Goal: Browse casually: Explore the website without a specific task or goal

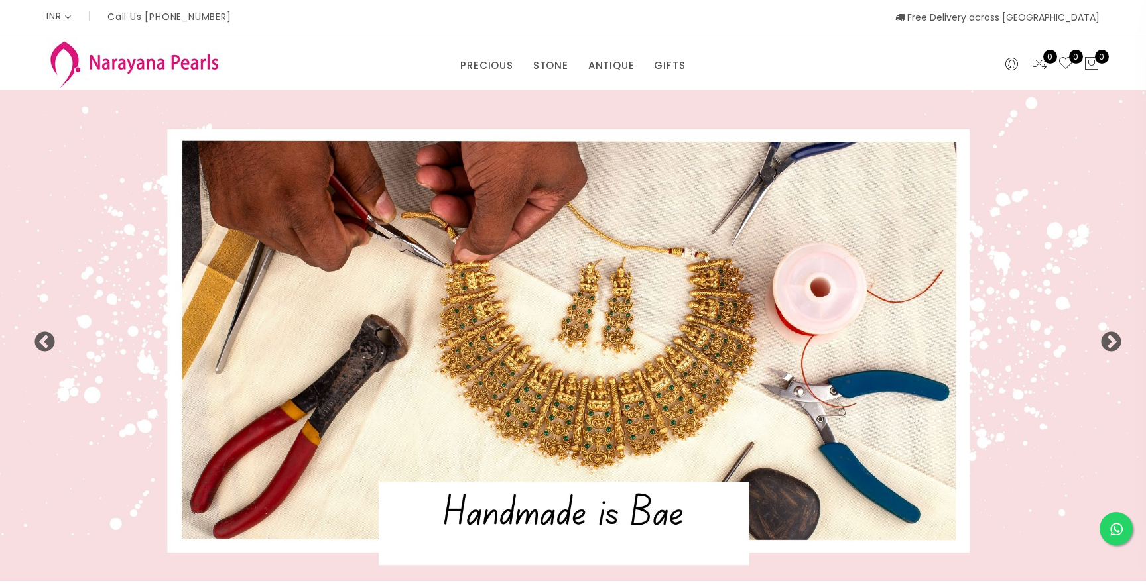
select select "INR"
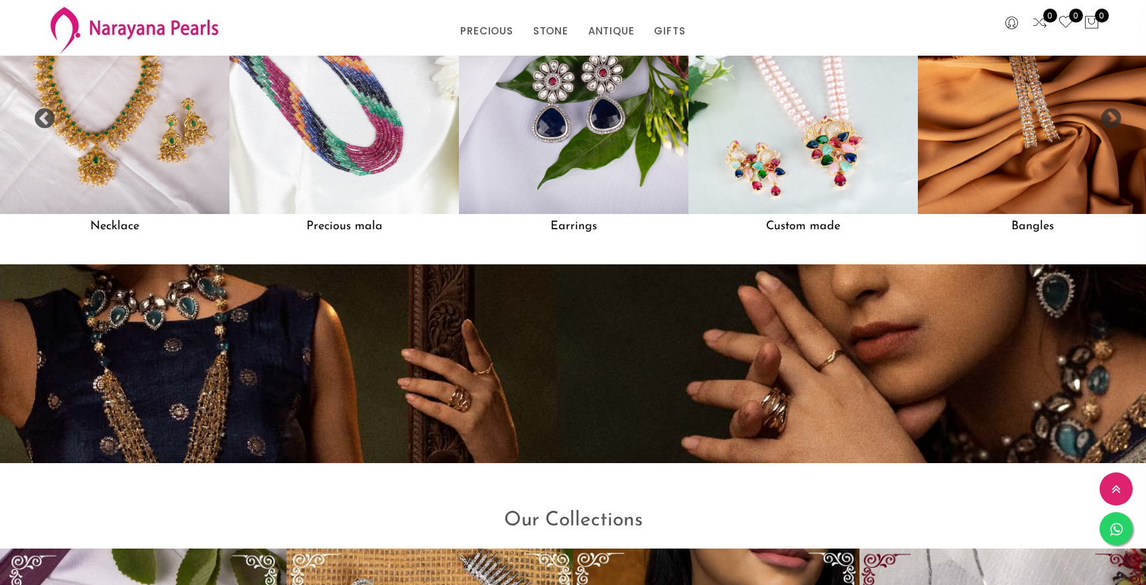
scroll to position [1371, 0]
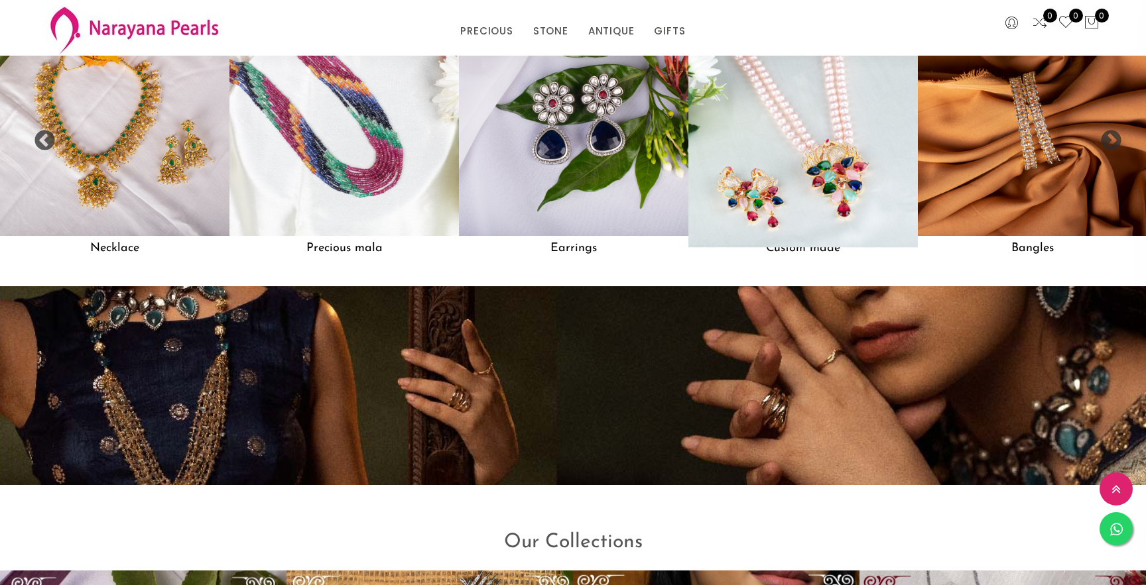
click at [765, 133] on img at bounding box center [803, 121] width 253 height 253
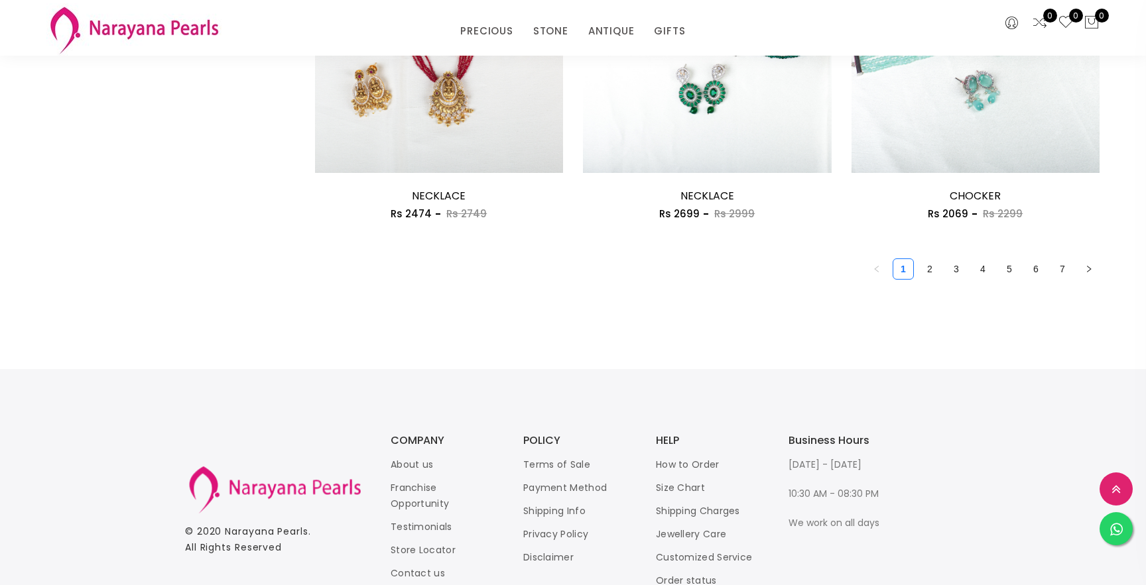
scroll to position [2167, 0]
click at [934, 264] on link "2" at bounding box center [930, 267] width 20 height 20
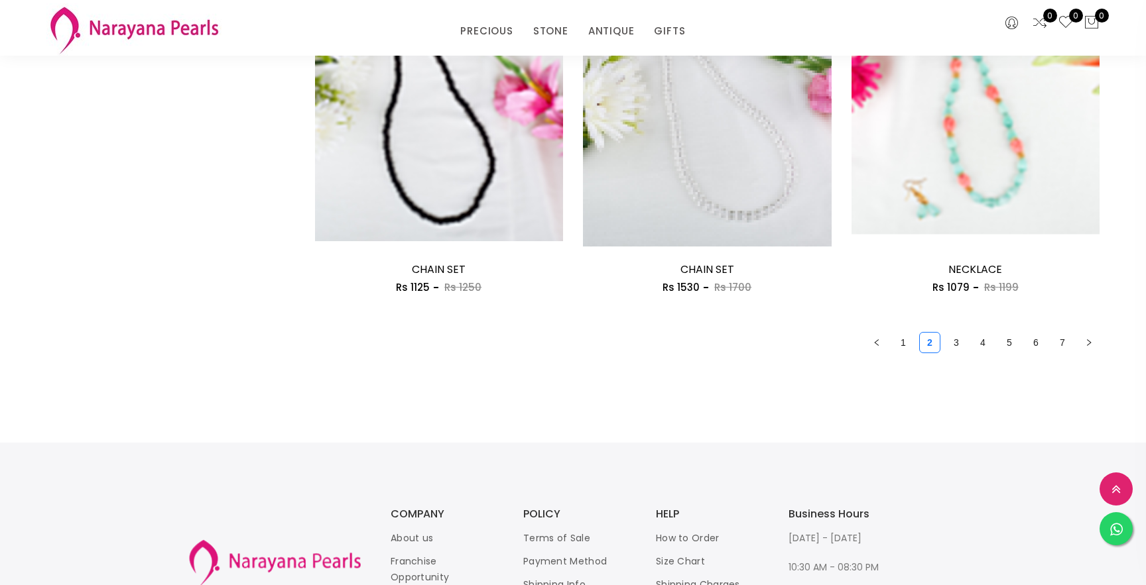
scroll to position [2109, 0]
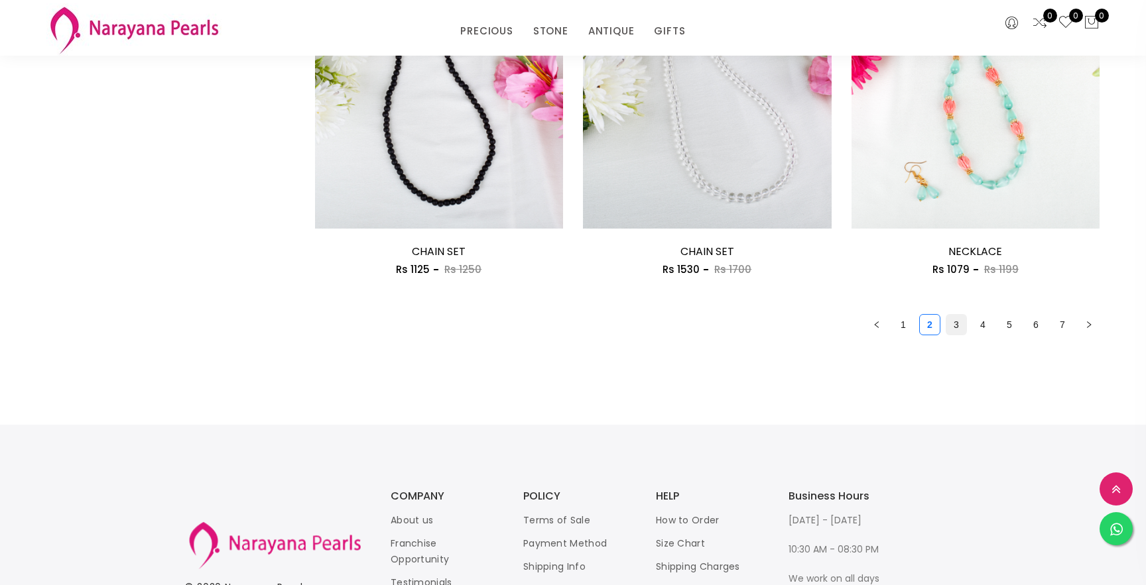
click at [950, 322] on link "3" at bounding box center [956, 325] width 20 height 20
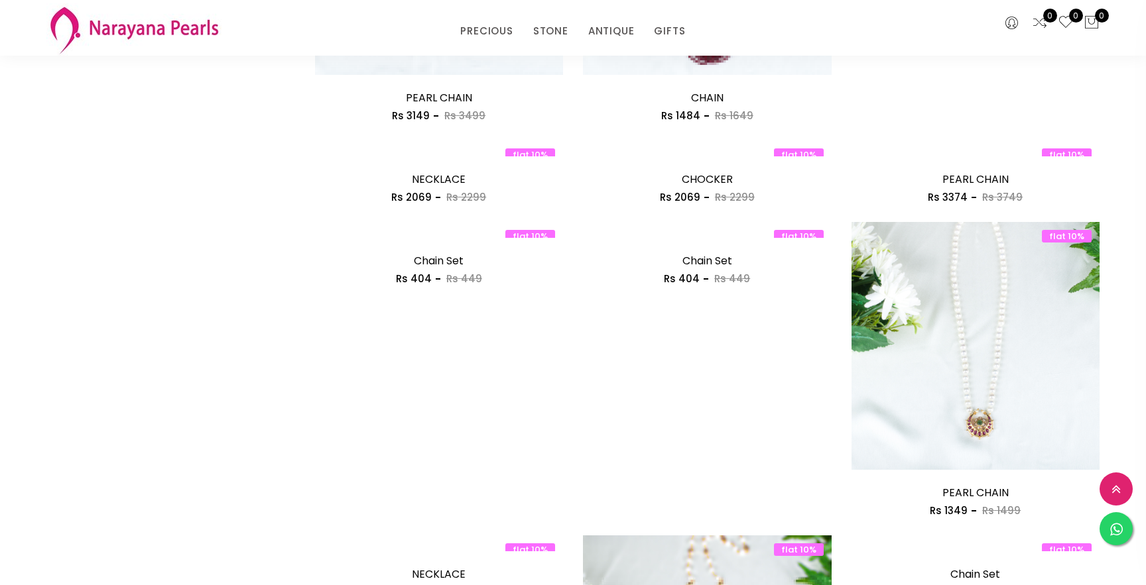
scroll to position [1008, 0]
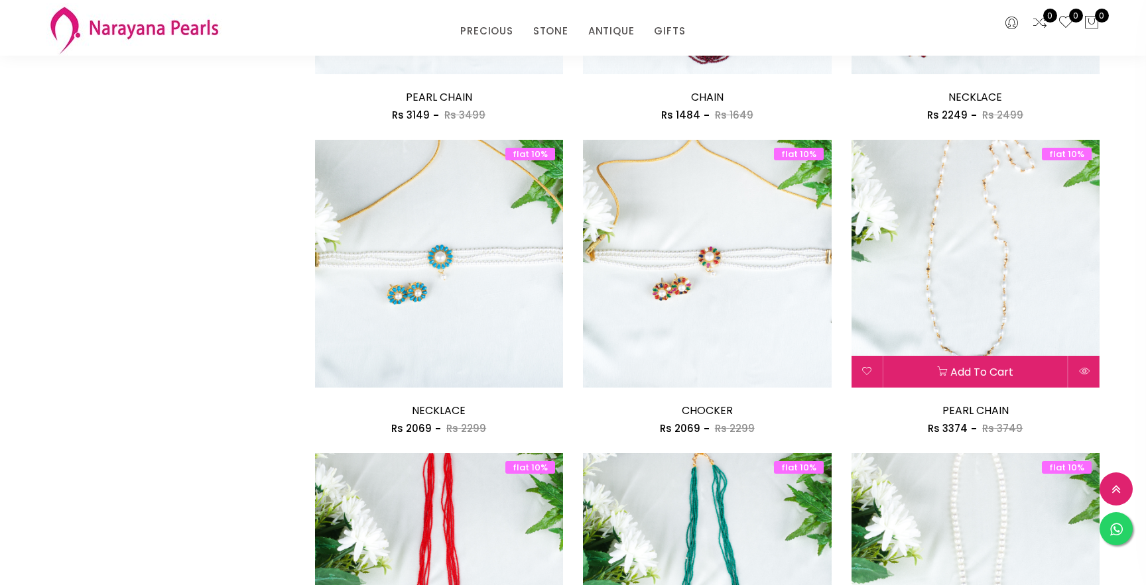
click at [967, 205] on img at bounding box center [975, 264] width 249 height 249
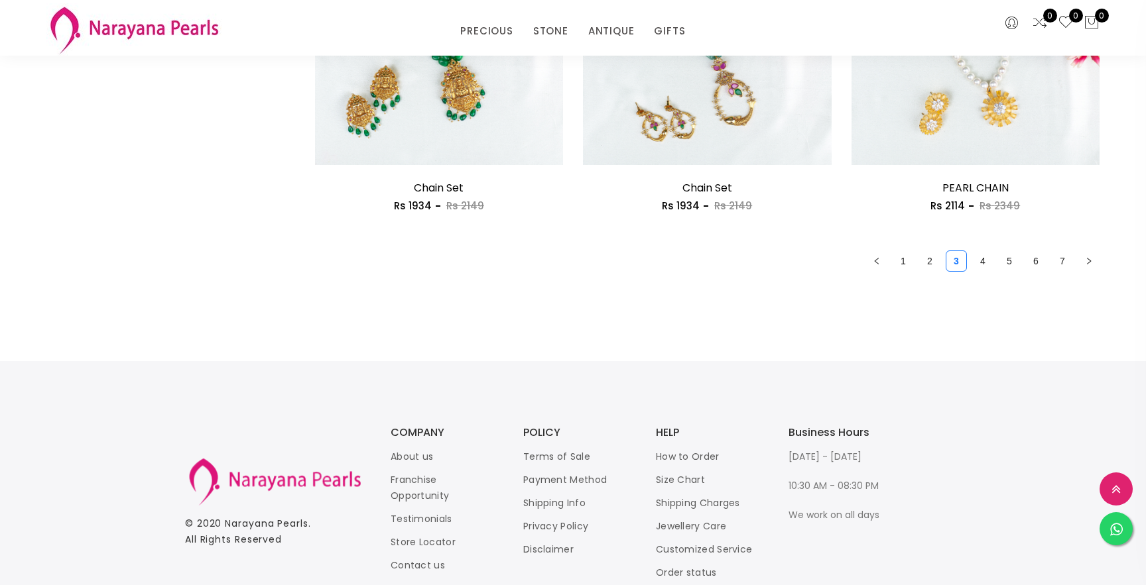
scroll to position [2207, 0]
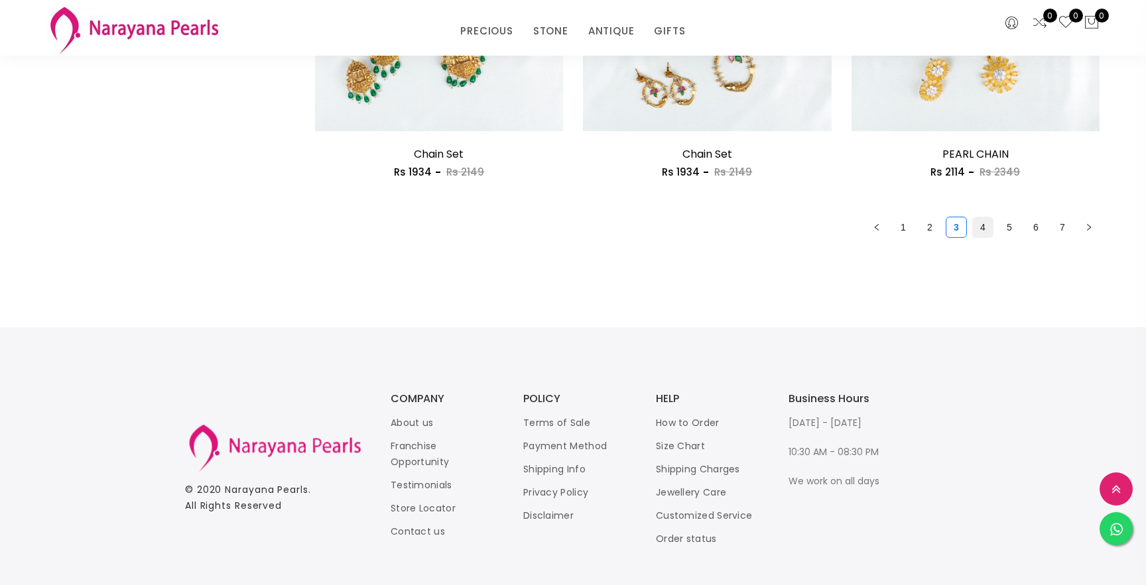
click at [981, 227] on link "4" at bounding box center [983, 227] width 20 height 20
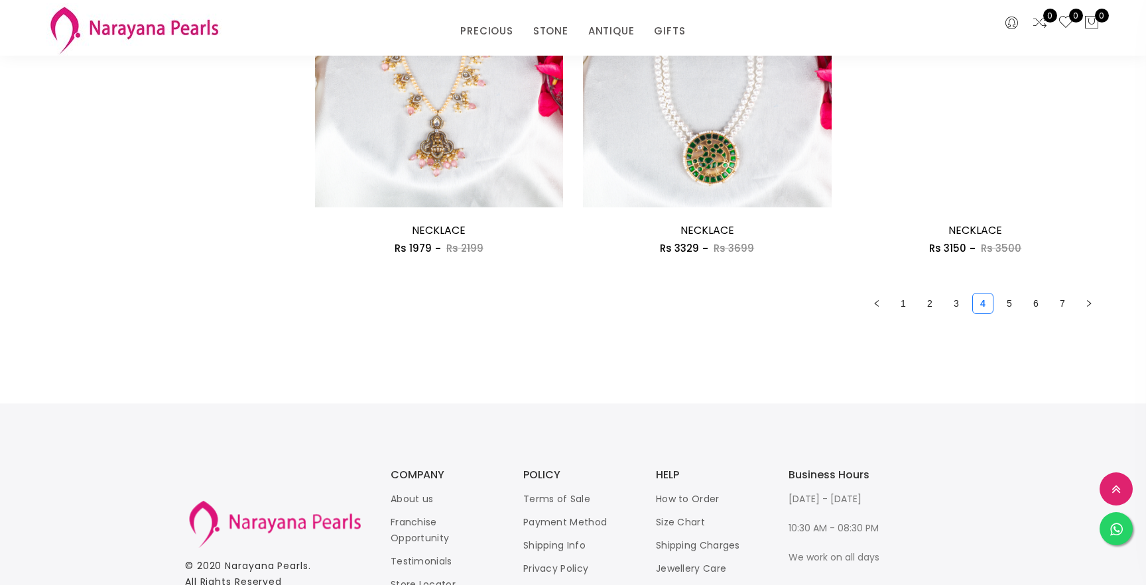
scroll to position [2138, 0]
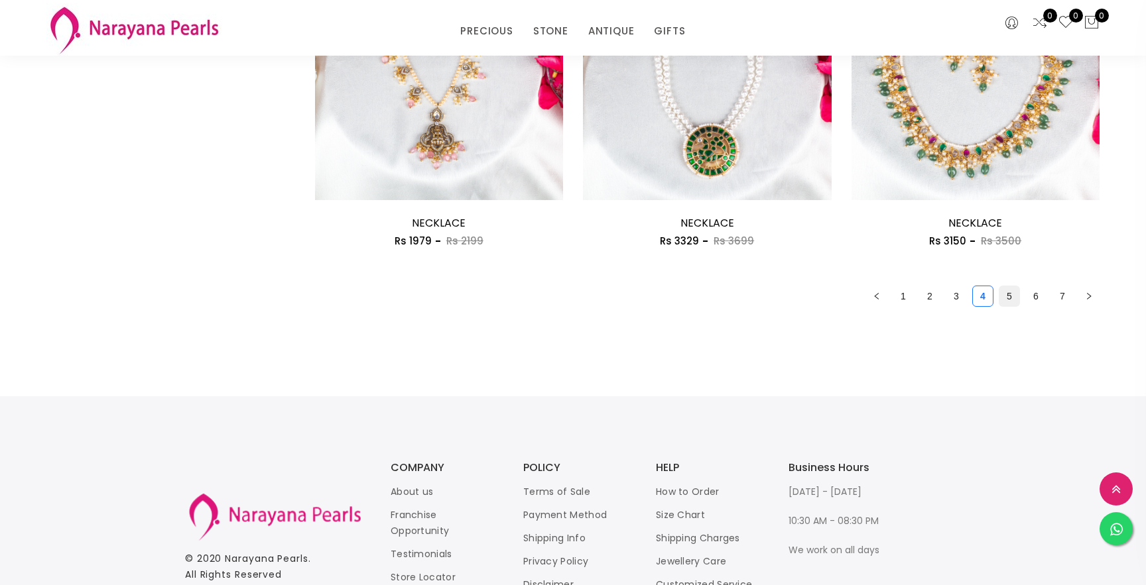
click at [1009, 300] on link "5" at bounding box center [1009, 296] width 20 height 20
